Goal: Information Seeking & Learning: Learn about a topic

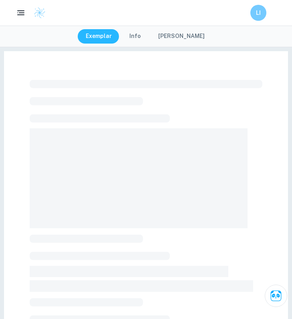
scroll to position [137, 0]
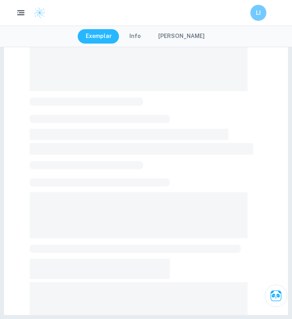
click at [105, 36] on button "Exemplar" at bounding box center [99, 36] width 42 height 14
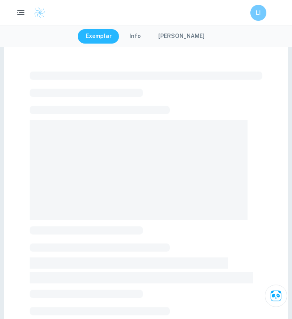
scroll to position [11, 0]
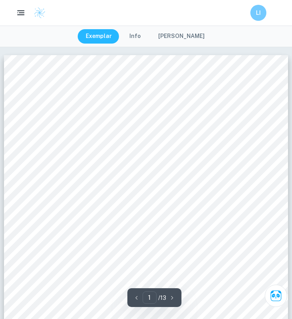
click at [109, 33] on button "Exemplar" at bounding box center [99, 36] width 42 height 14
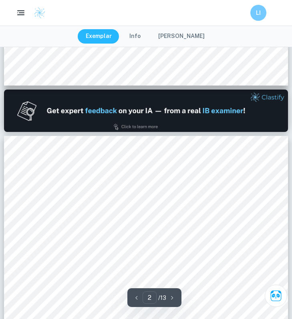
type input "1"
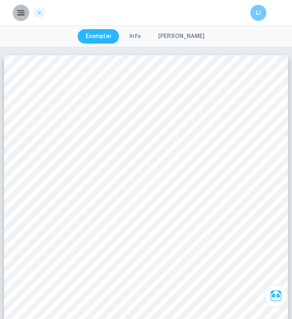
click at [18, 15] on rect "button" at bounding box center [21, 14] width 8 height 1
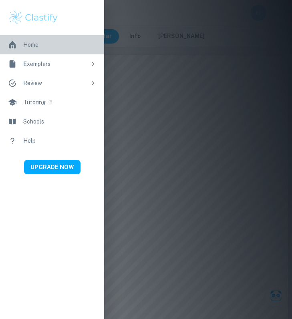
click at [36, 49] on link "Home" at bounding box center [52, 44] width 104 height 19
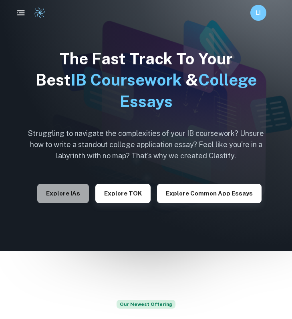
click at [65, 193] on button "Explore IAs" at bounding box center [63, 193] width 52 height 19
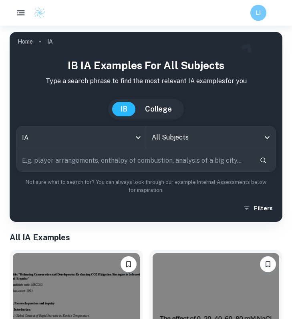
click at [162, 138] on input "All Subjects" at bounding box center [205, 137] width 110 height 15
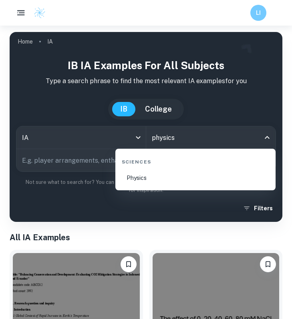
click at [164, 175] on li "Physics" at bounding box center [195, 178] width 154 height 18
type input "Physics"
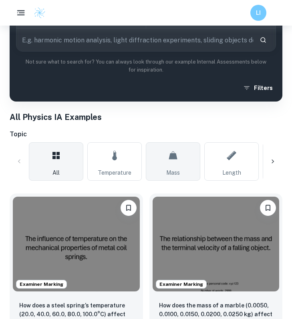
scroll to position [117, 0]
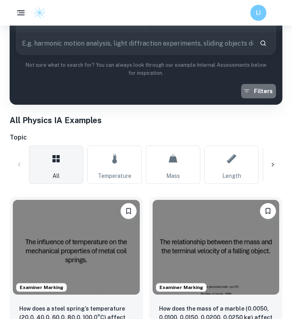
click at [271, 86] on button "Filters" at bounding box center [258, 91] width 35 height 14
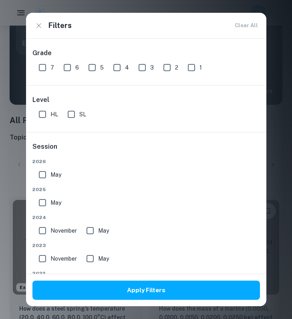
click at [42, 64] on input "7" at bounding box center [42, 68] width 16 height 16
checkbox input "true"
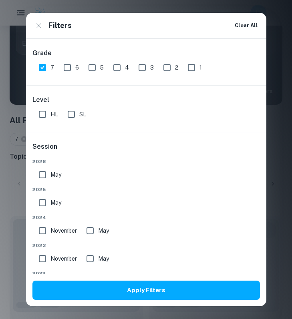
click at [66, 65] on input "6" at bounding box center [67, 68] width 16 height 16
checkbox input "true"
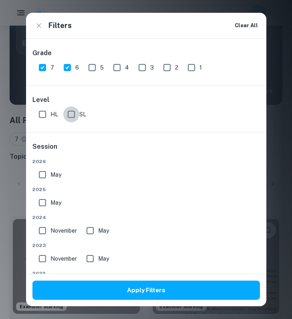
click at [64, 113] on input "SL" at bounding box center [71, 114] width 16 height 16
checkbox input "true"
click at [45, 174] on input "May" at bounding box center [42, 175] width 16 height 16
checkbox input "true"
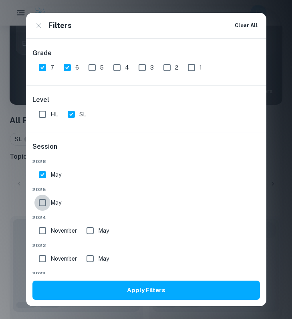
click at [45, 207] on input "May" at bounding box center [42, 203] width 16 height 16
checkbox input "true"
click at [51, 227] on span "November" at bounding box center [63, 231] width 26 height 9
click at [50, 226] on input "November" at bounding box center [42, 231] width 16 height 16
checkbox input "true"
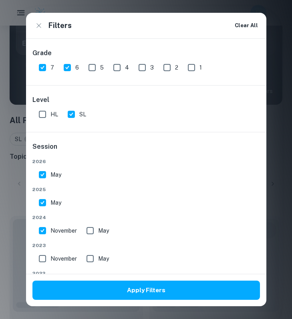
click at [91, 233] on input "May" at bounding box center [90, 231] width 16 height 16
checkbox input "true"
drag, startPoint x: 54, startPoint y: 254, endPoint x: 88, endPoint y: 268, distance: 37.2
click at [54, 254] on label "November" at bounding box center [55, 259] width 42 height 16
click at [50, 254] on input "November" at bounding box center [42, 259] width 16 height 16
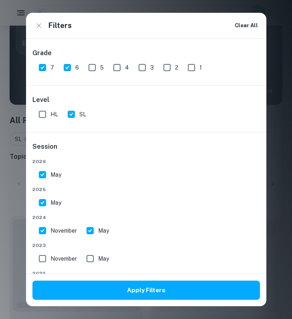
checkbox input "true"
click at [94, 268] on div "[DATE] [DATE] [DATE] May [DATE] May [DATE] May [DATE] May Other Other" at bounding box center [145, 256] width 227 height 196
click at [94, 256] on input "May" at bounding box center [90, 259] width 16 height 16
checkbox input "true"
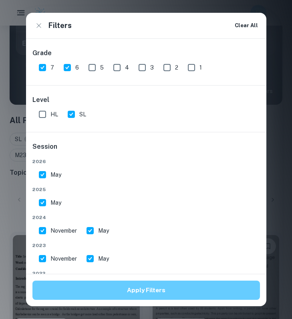
click at [108, 283] on button "Apply Filters" at bounding box center [145, 290] width 227 height 19
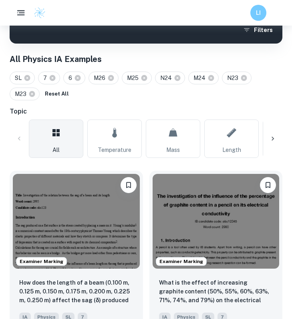
scroll to position [180, 0]
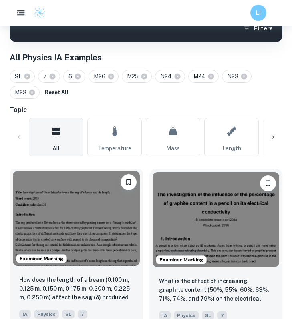
click at [89, 212] on img at bounding box center [76, 218] width 127 height 95
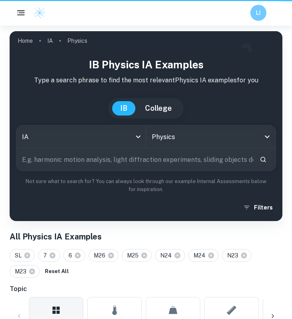
scroll to position [180, 0]
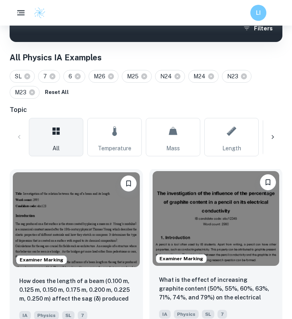
click at [183, 222] on img at bounding box center [215, 218] width 127 height 95
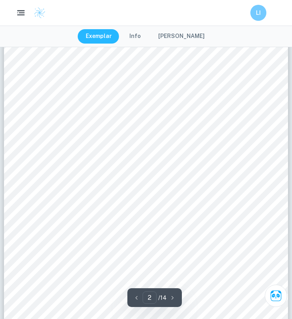
scroll to position [478, 0]
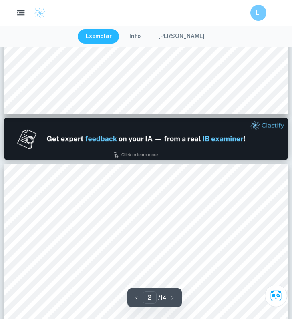
type input "1"
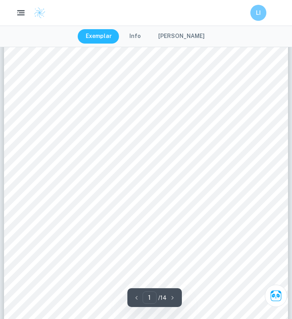
scroll to position [96, 0]
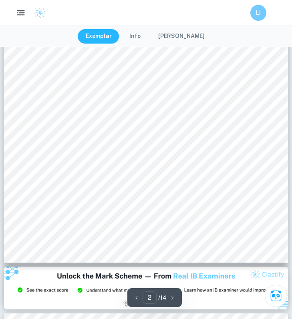
scroll to position [644, 0]
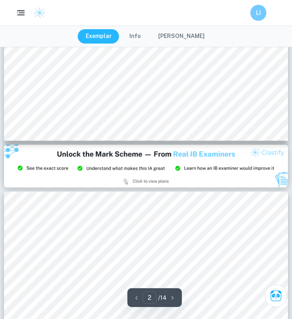
type input "3"
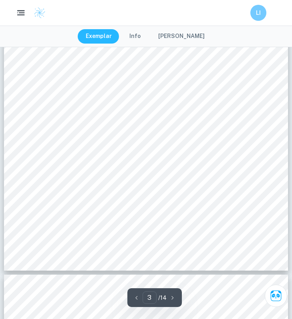
scroll to position [1090, 0]
